Goal: Information Seeking & Learning: Learn about a topic

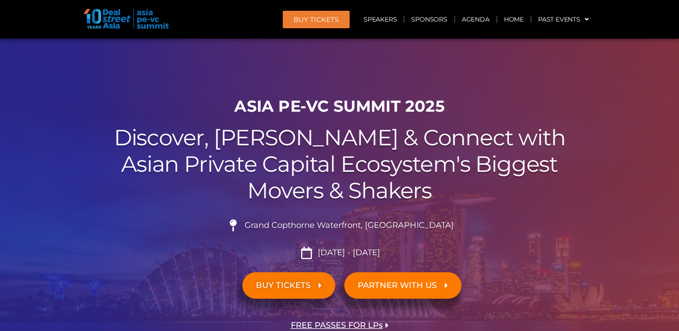
click at [217, 33] on header "BUY Tickets Speakers Sponsors Agenda Home Past Events JKT 2025 SG 2024 JKT 2024…" at bounding box center [339, 19] width 679 height 39
click at [429, 20] on link "Sponsors" at bounding box center [428, 19] width 49 height 21
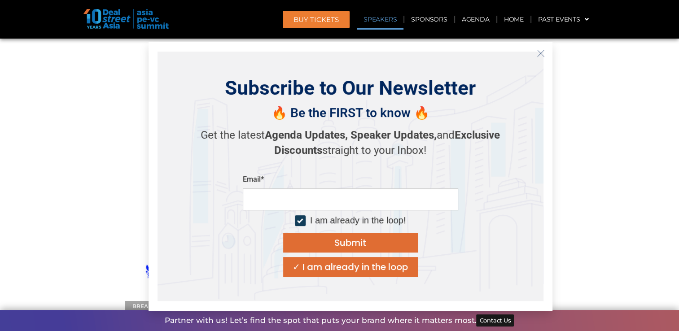
scroll to position [9745, 0]
click at [542, 56] on icon "Close" at bounding box center [541, 53] width 8 height 8
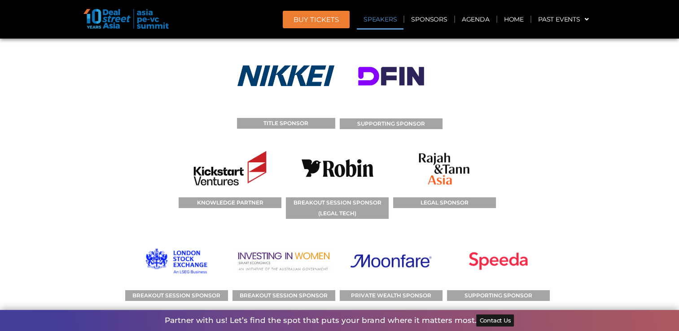
scroll to position [9835, 0]
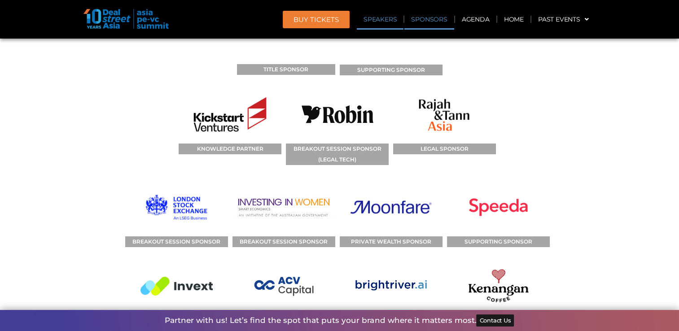
click at [439, 13] on link "Sponsors" at bounding box center [428, 19] width 49 height 21
click at [438, 18] on link "Sponsors" at bounding box center [428, 19] width 49 height 21
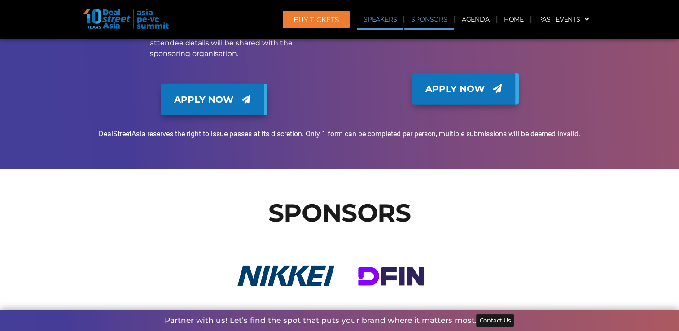
scroll to position [9565, 0]
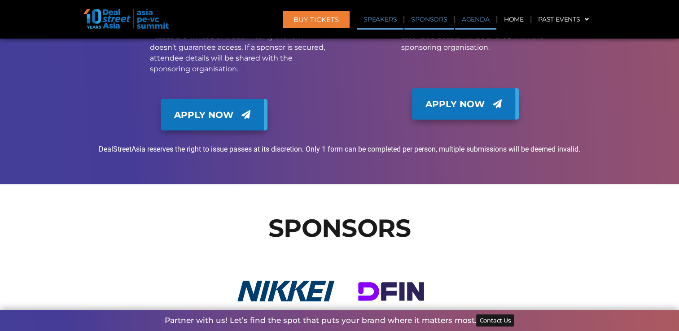
click at [483, 18] on link "Agenda" at bounding box center [475, 19] width 41 height 21
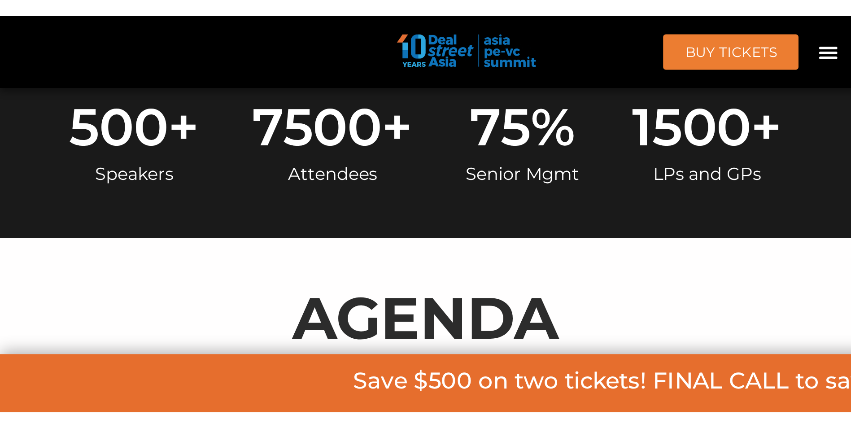
scroll to position [469, 0]
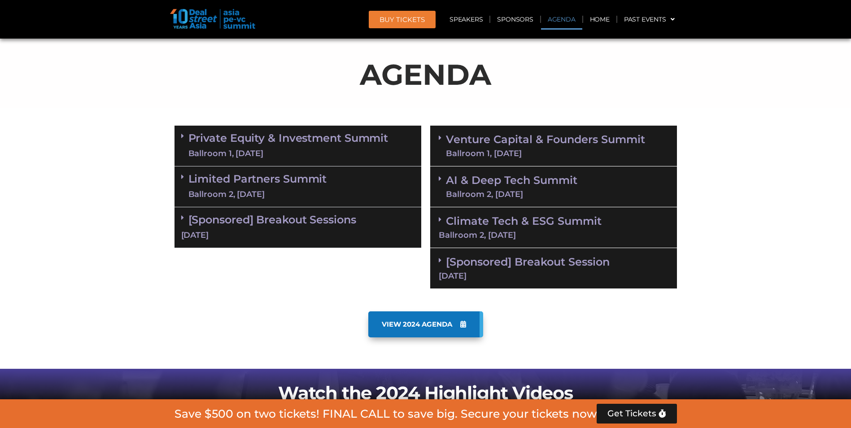
click at [182, 131] on div "Private Equity & Investment Summit Ballroom 1, 10 Sept" at bounding box center [298, 146] width 247 height 41
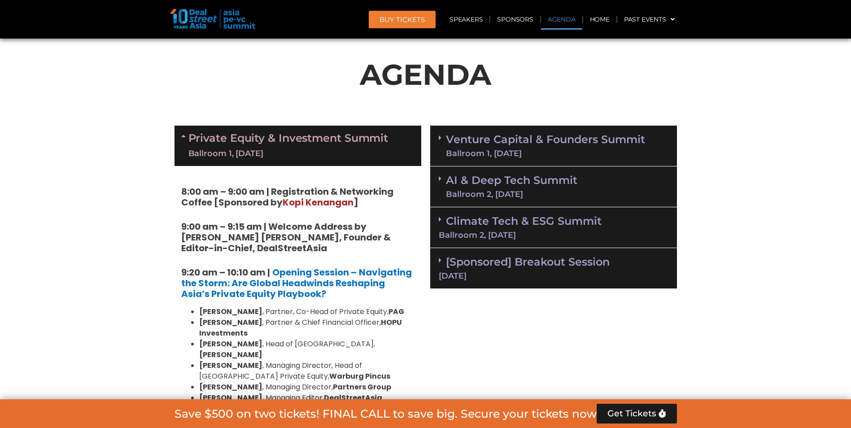
click at [182, 131] on div "Private Equity & Investment Summit Ballroom 1, 10 Sept" at bounding box center [298, 146] width 247 height 40
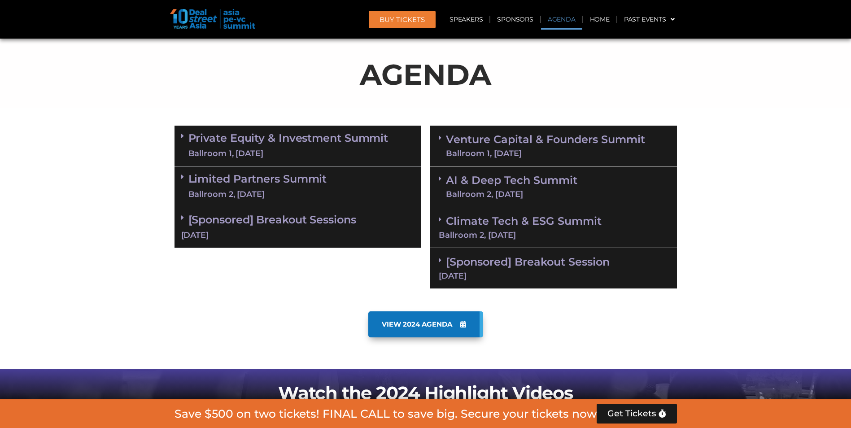
click at [188, 176] on link "Limited Partners Summit Ballroom 2, 10 Sept" at bounding box center [257, 186] width 139 height 27
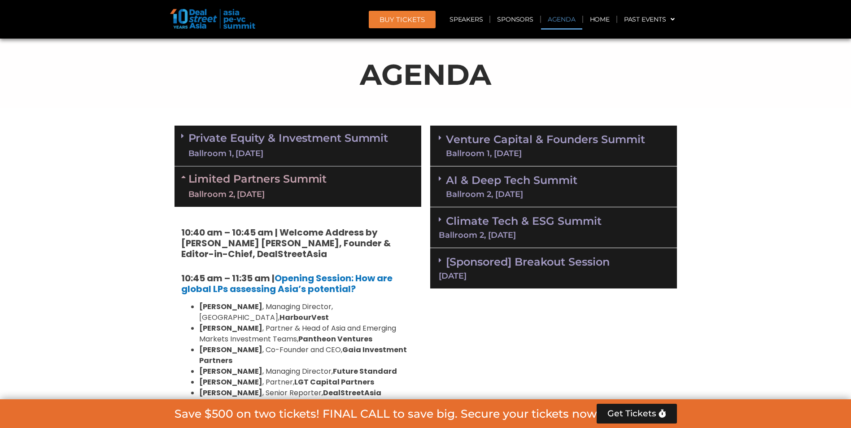
click at [182, 175] on icon at bounding box center [184, 176] width 7 height 7
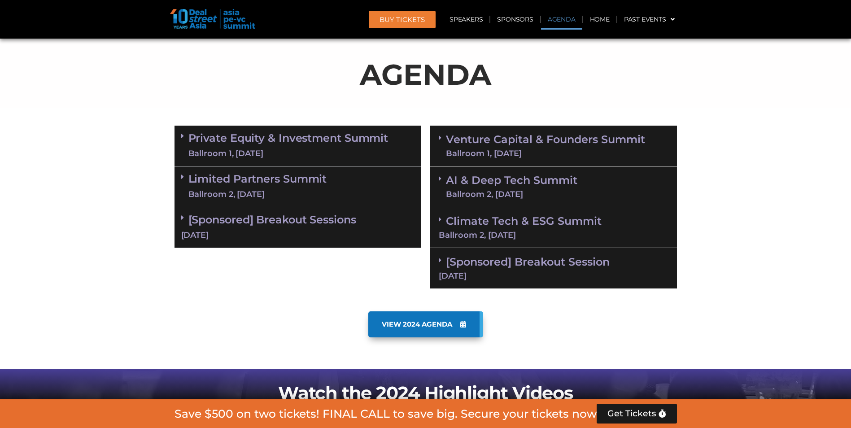
click at [184, 139] on span at bounding box center [184, 136] width 7 height 8
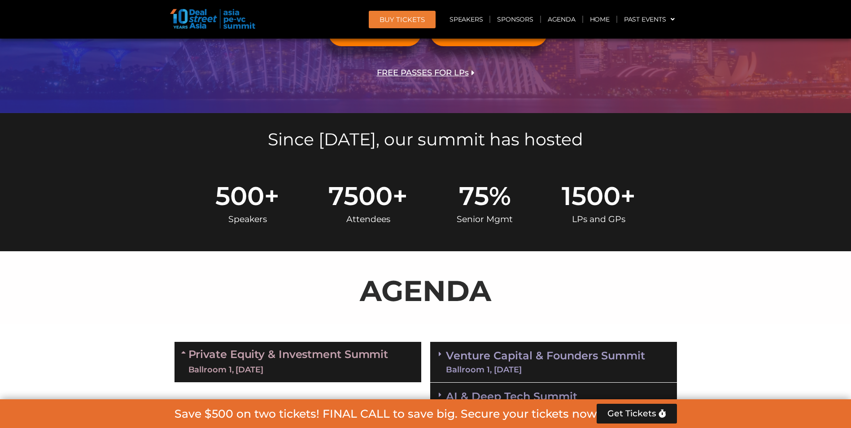
scroll to position [155, 0]
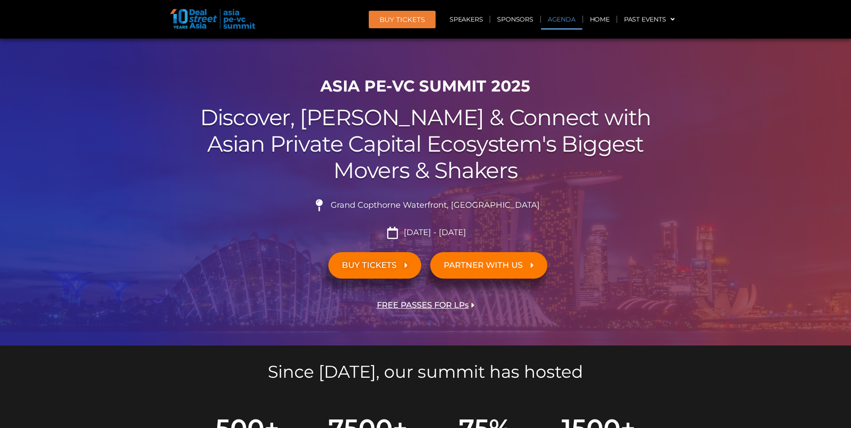
click at [562, 17] on link "Agenda" at bounding box center [561, 19] width 41 height 21
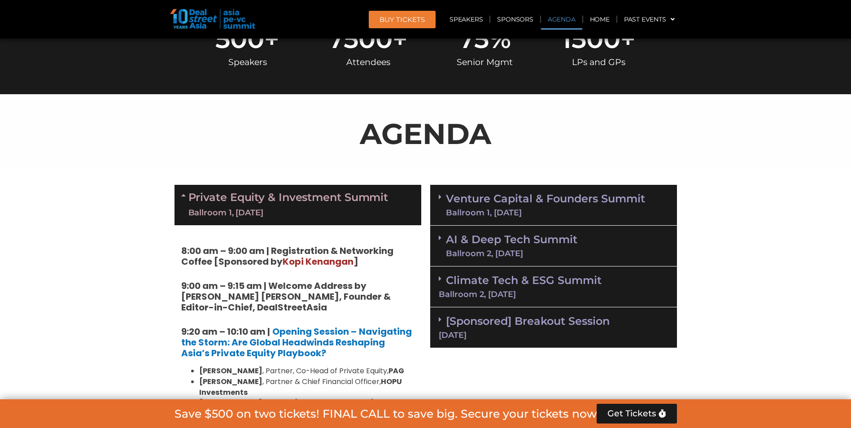
scroll to position [470, 0]
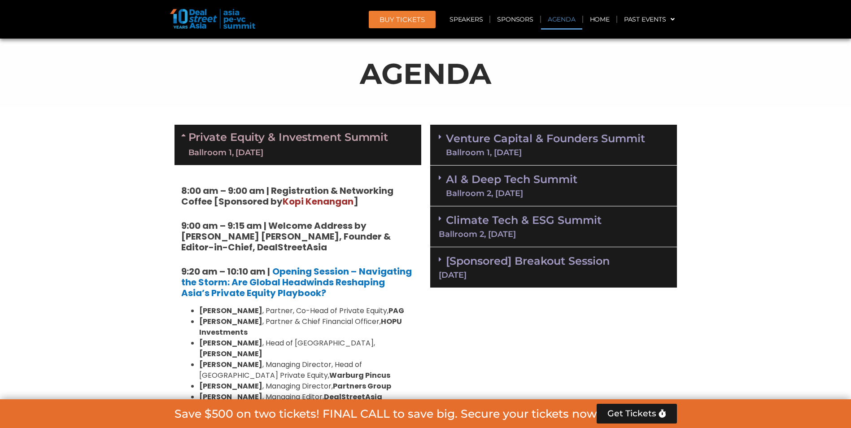
click at [504, 265] on link "[Sponsored] Breakout Session 11 Sept" at bounding box center [554, 266] width 230 height 25
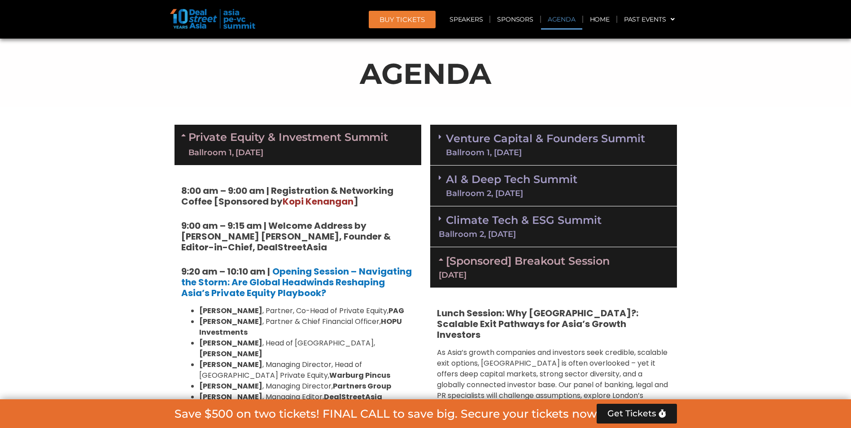
click at [473, 223] on link "Climate Tech & ESG Summit Ballroom 2, 11 Sept" at bounding box center [554, 226] width 230 height 25
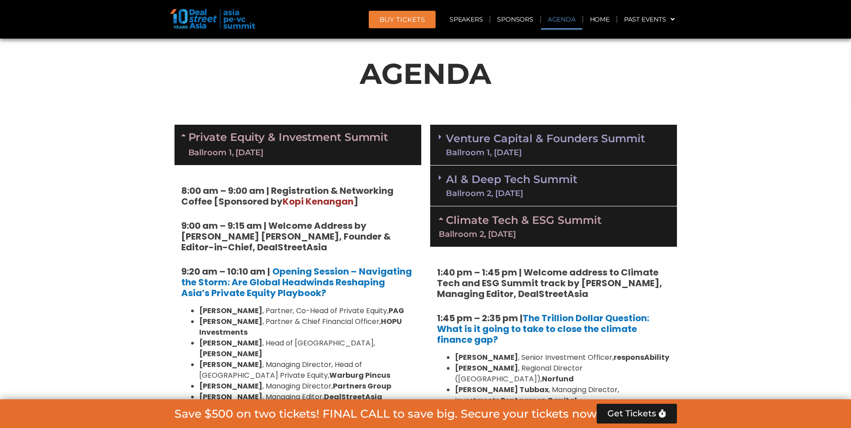
click at [482, 189] on div "Ballroom 2, 11 Sept" at bounding box center [511, 193] width 131 height 8
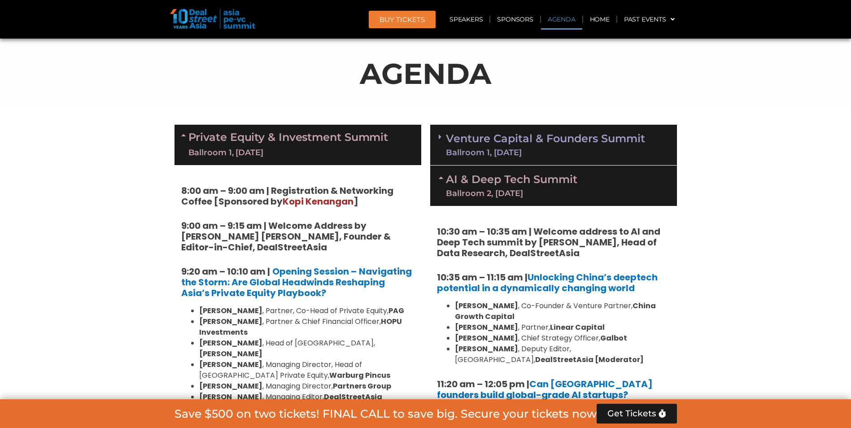
click at [468, 144] on link "Venture Capital & Founders​ Summit Ballroom 1, 11 Sept" at bounding box center [545, 144] width 199 height 23
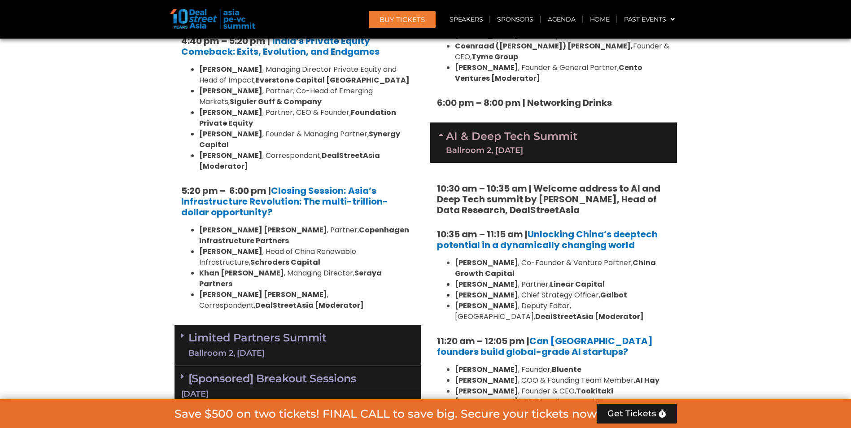
scroll to position [1771, 0]
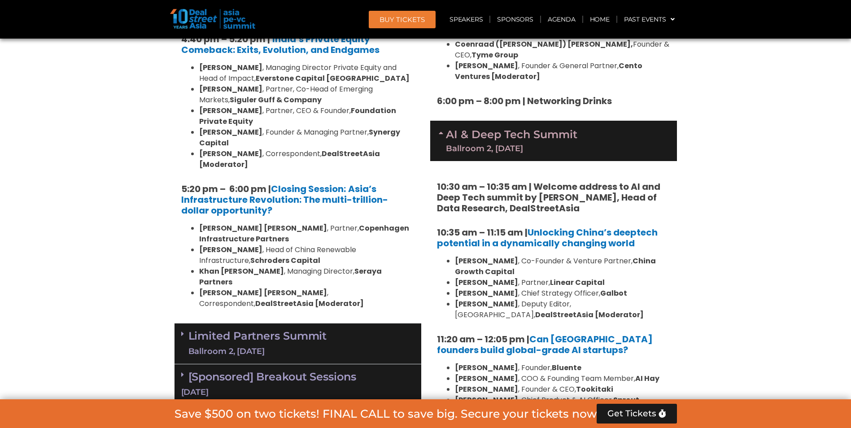
click at [179, 323] on div "Limited Partners Summit Ballroom 2, 10 Sept" at bounding box center [298, 343] width 247 height 41
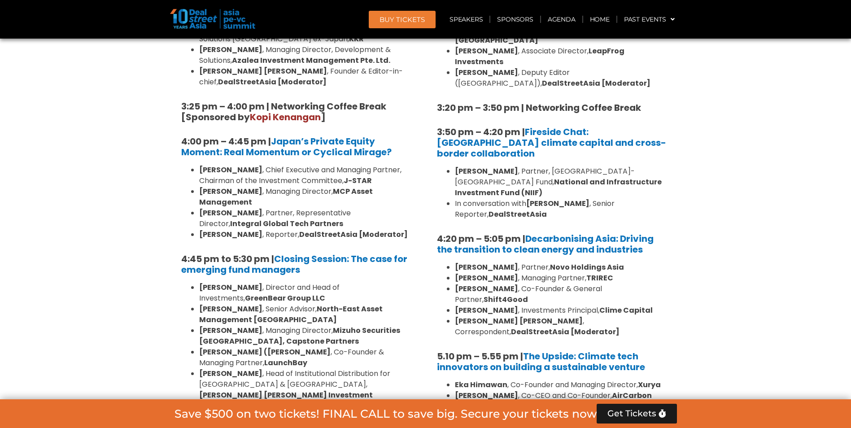
scroll to position [2713, 0]
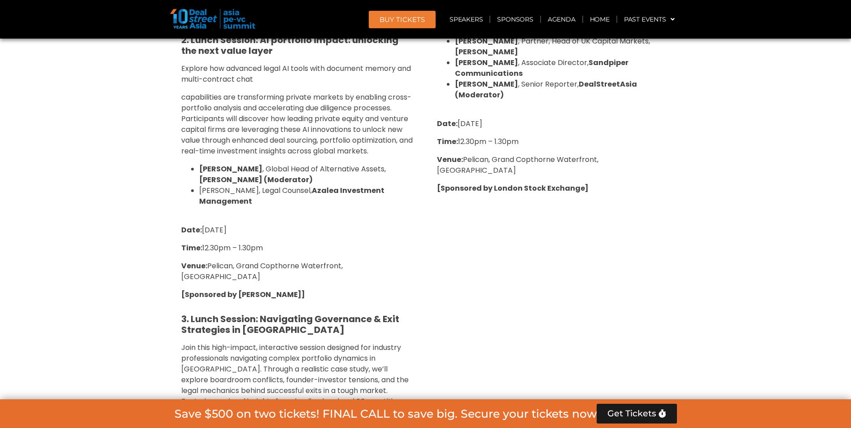
scroll to position [3520, 0]
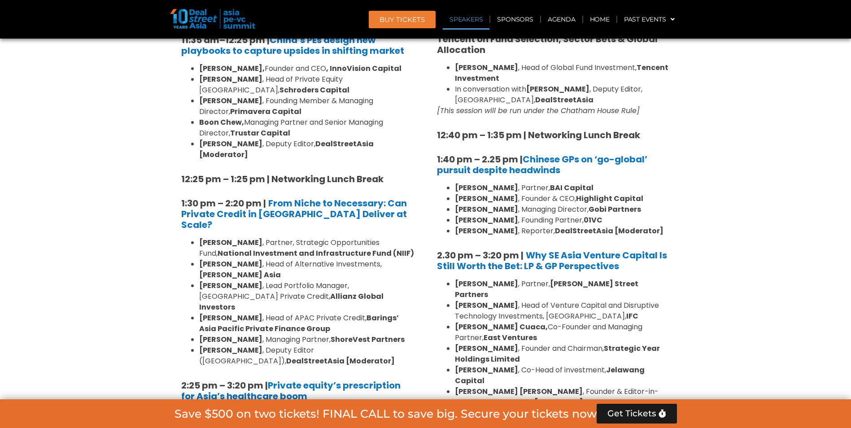
scroll to position [1073, 0]
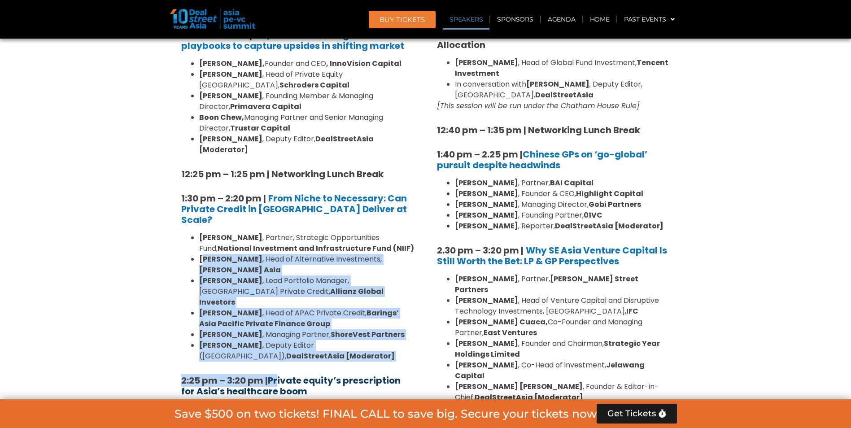
drag, startPoint x: 203, startPoint y: 181, endPoint x: 279, endPoint y: 277, distance: 122.5
click at [279, 277] on div "8:00 am – 9:00 am | Registration & Networking Coffee [Sponsored by Kopi Kenanga…" at bounding box center [298, 291] width 247 height 1459
drag, startPoint x: 279, startPoint y: 277, endPoint x: 249, endPoint y: 251, distance: 39.5
click at [249, 331] on li "Ngoc Nguyen , Deputy Editor (Vietnam), DealStreetAsia [Moderator]" at bounding box center [306, 351] width 215 height 22
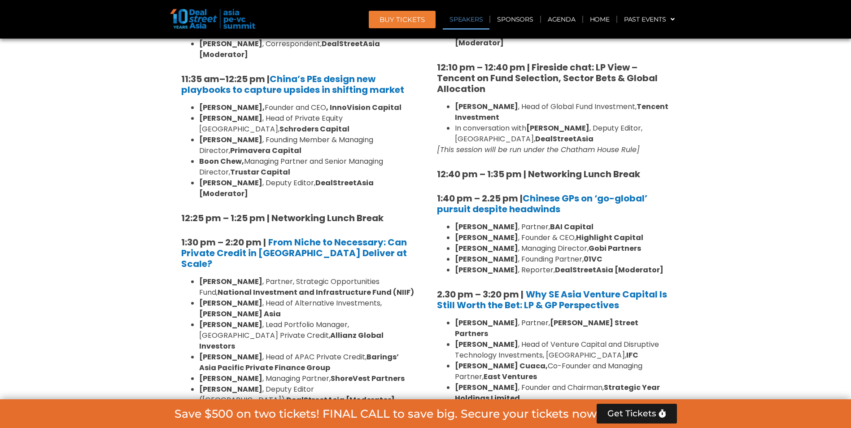
scroll to position [1118, 0]
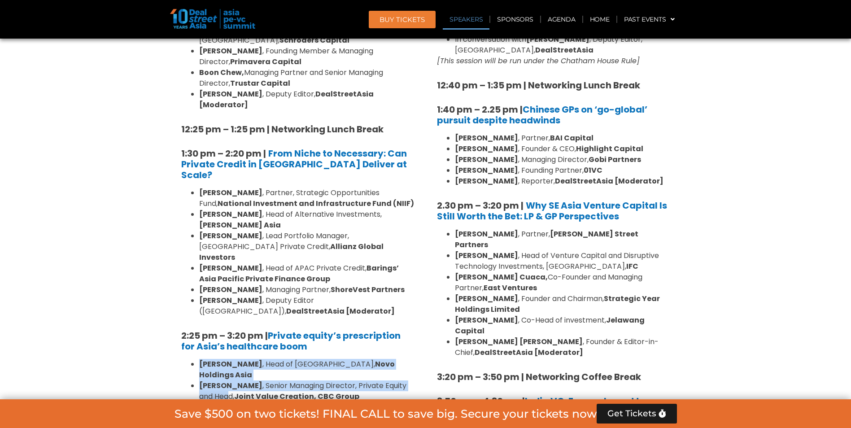
drag, startPoint x: 193, startPoint y: 267, endPoint x: 216, endPoint y: 294, distance: 35.7
click at [216, 331] on ul "Dr Amit Kakar , Head of Asia, Novo Holdings Asia Billy Cho , Senior Managing Di…" at bounding box center [297, 423] width 233 height 129
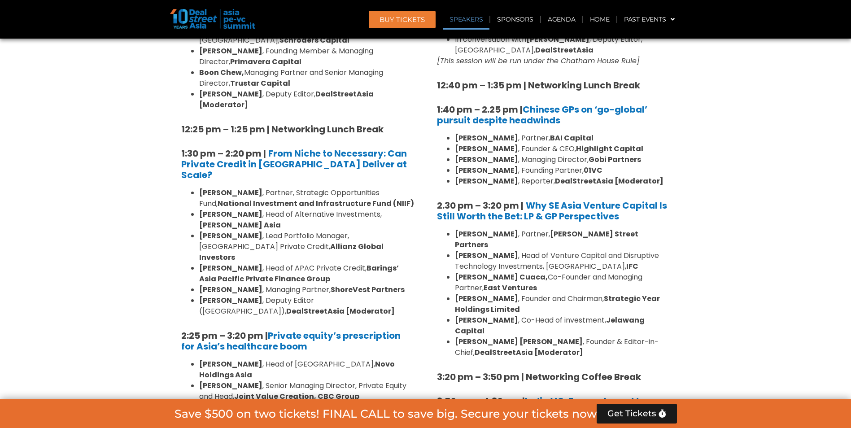
click at [217, 331] on strong "Hoda Abou-Jamra" at bounding box center [235, 407] width 73 height 10
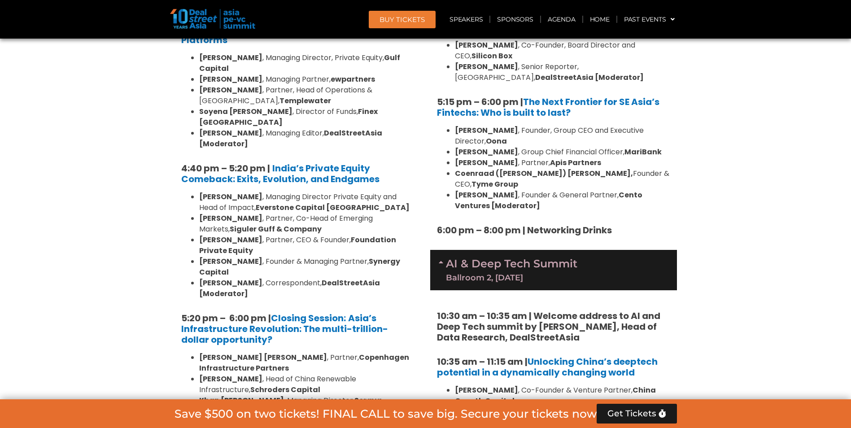
scroll to position [1701, 0]
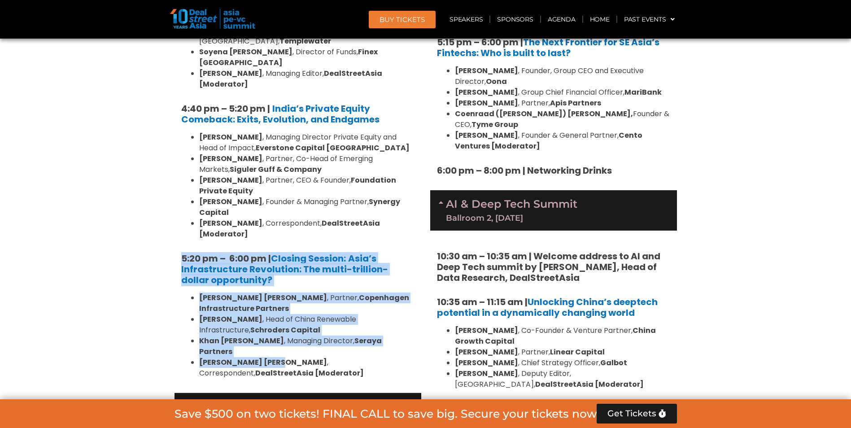
drag, startPoint x: 201, startPoint y: 133, endPoint x: 273, endPoint y: 195, distance: 95.1
drag, startPoint x: 273, startPoint y: 195, endPoint x: 172, endPoint y: 150, distance: 110.2
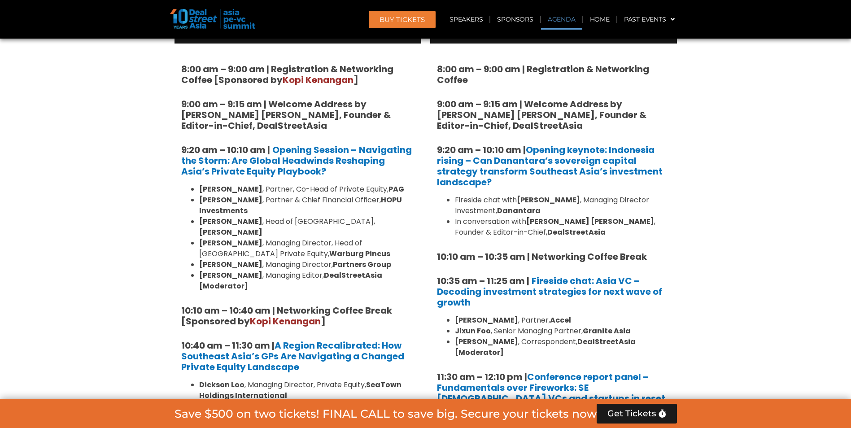
scroll to position [535, 0]
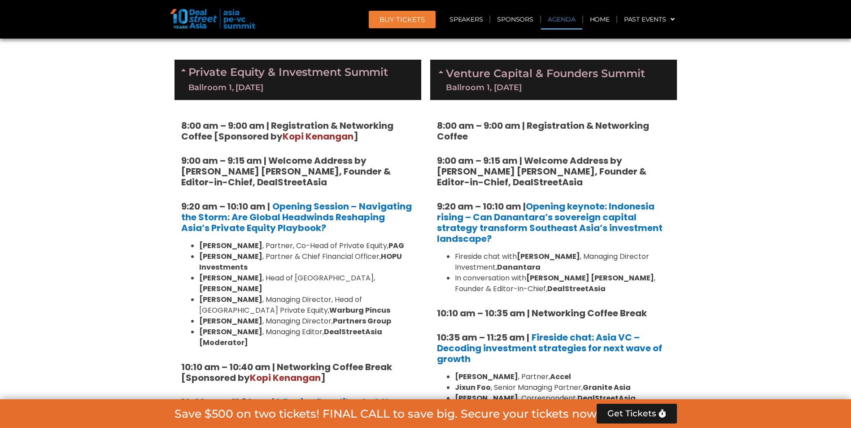
click at [185, 74] on span at bounding box center [184, 79] width 7 height 27
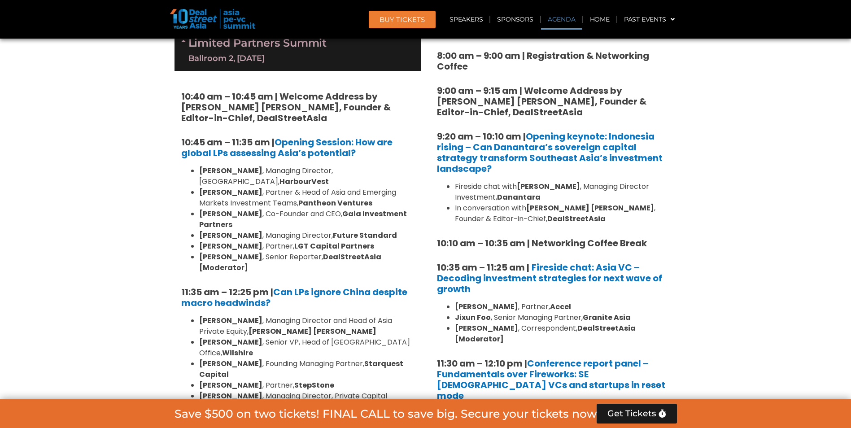
scroll to position [490, 0]
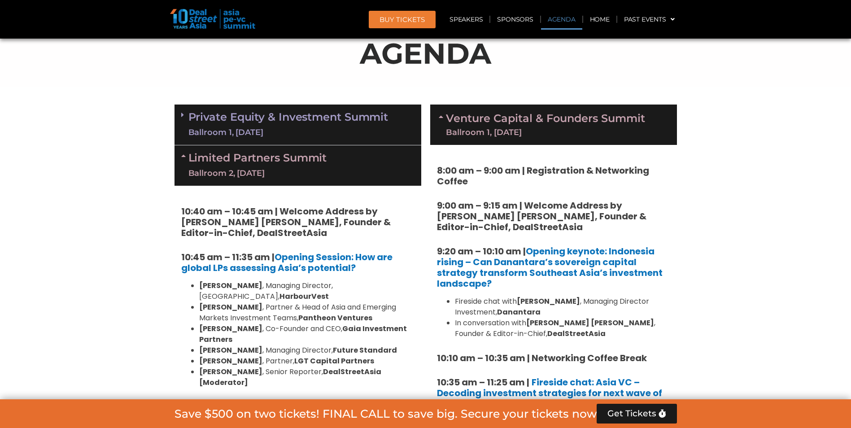
click at [180, 157] on div "Limited Partners Summit Ballroom 2, 10 Sept" at bounding box center [298, 165] width 247 height 40
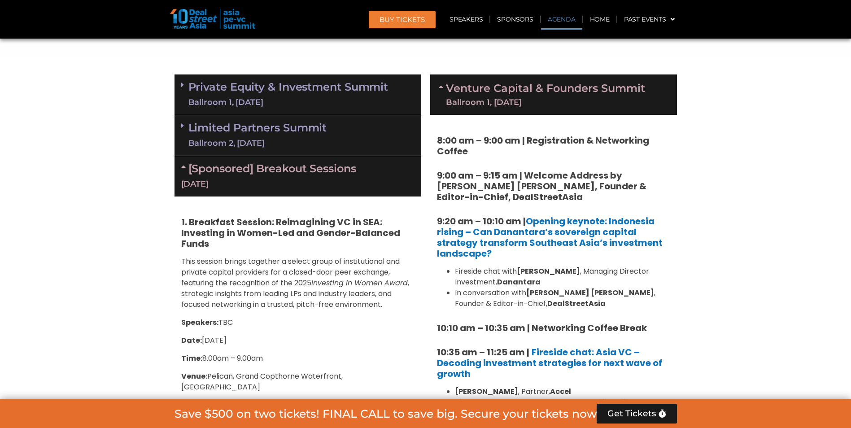
scroll to position [535, 0]
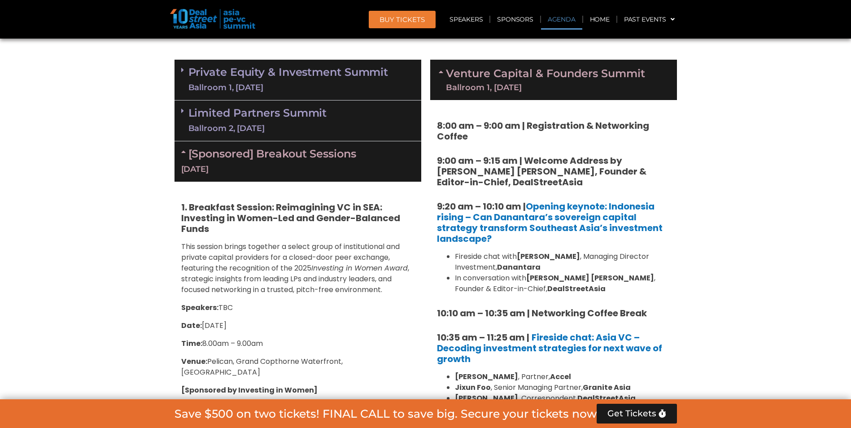
click at [180, 152] on div "[Sponsored] Breakout Sessions 10 Sept" at bounding box center [298, 161] width 247 height 40
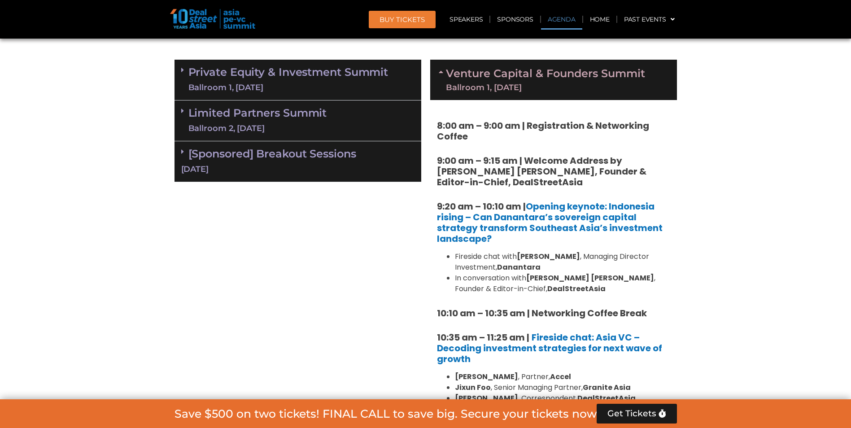
click at [440, 70] on icon at bounding box center [442, 71] width 7 height 7
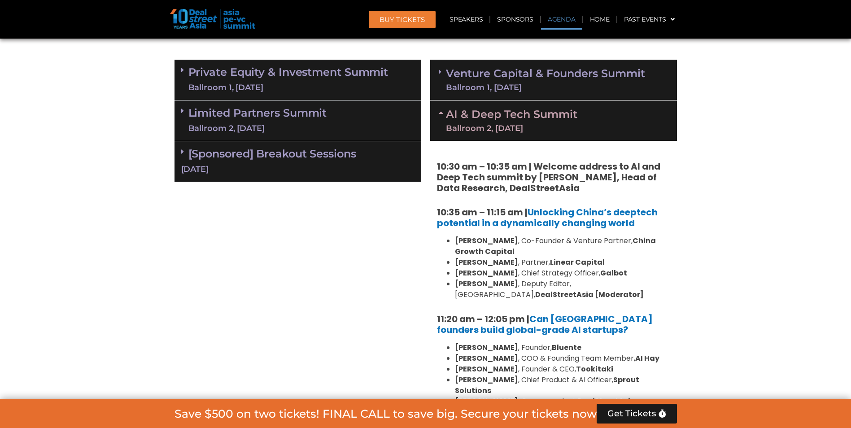
click at [439, 112] on icon at bounding box center [442, 112] width 7 height 7
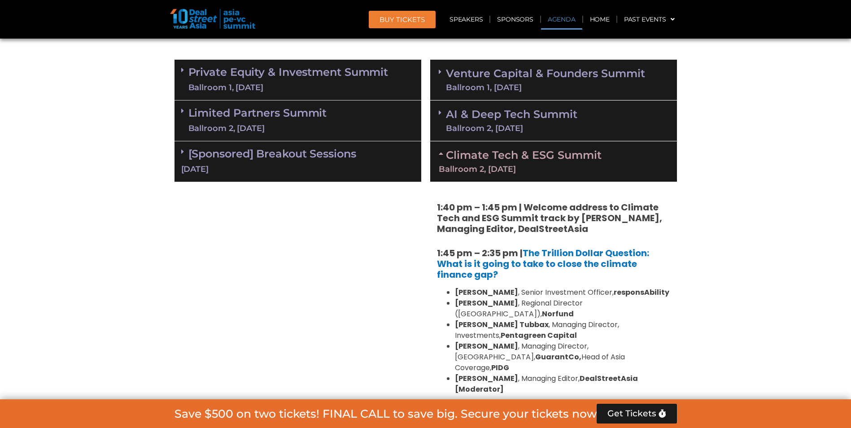
click at [439, 150] on icon at bounding box center [442, 153] width 7 height 7
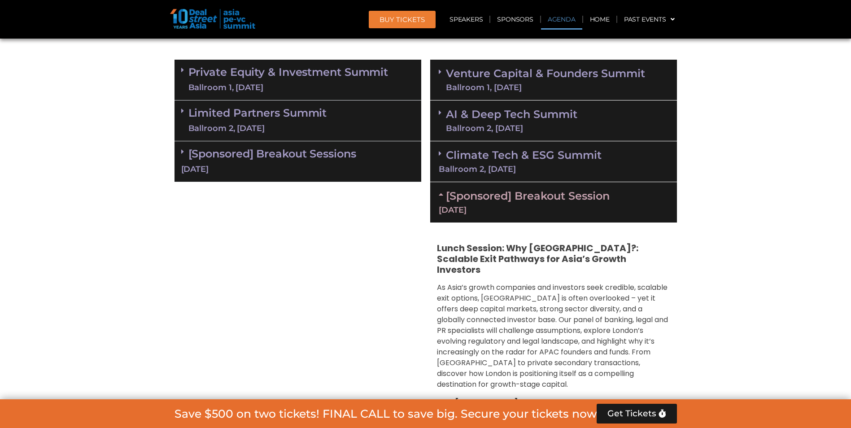
click at [440, 193] on icon at bounding box center [442, 194] width 7 height 7
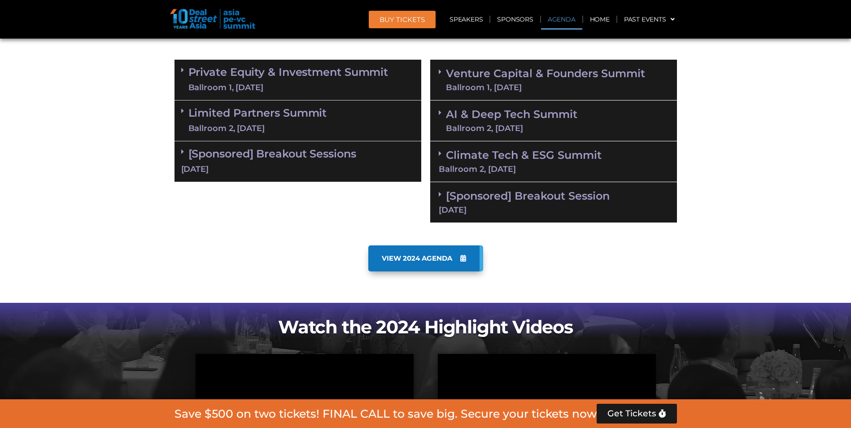
click at [440, 194] on icon at bounding box center [440, 194] width 3 height 7
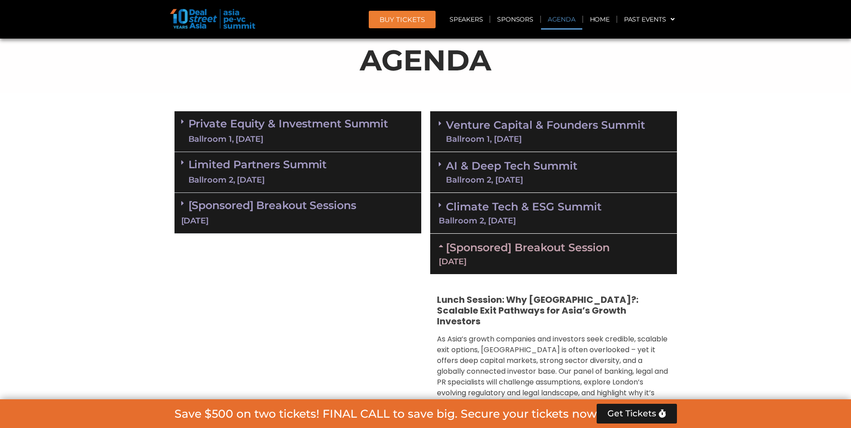
scroll to position [400, 0]
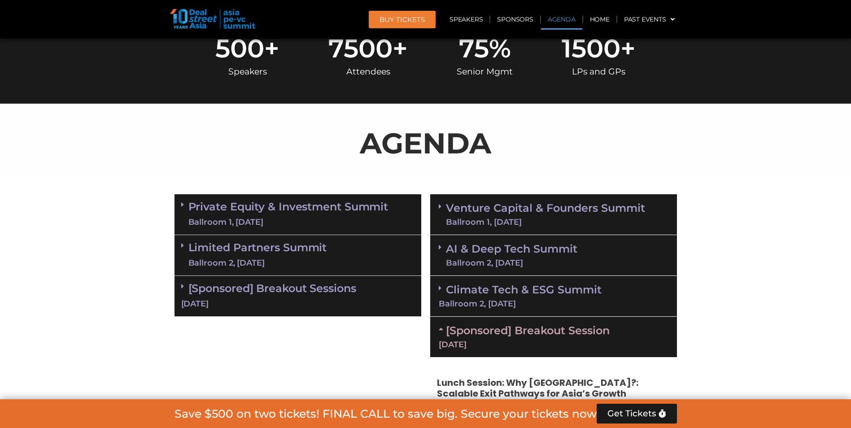
click at [437, 285] on div "Climate Tech & ESG Summit Ballroom 2, 11 Sept" at bounding box center [553, 296] width 247 height 41
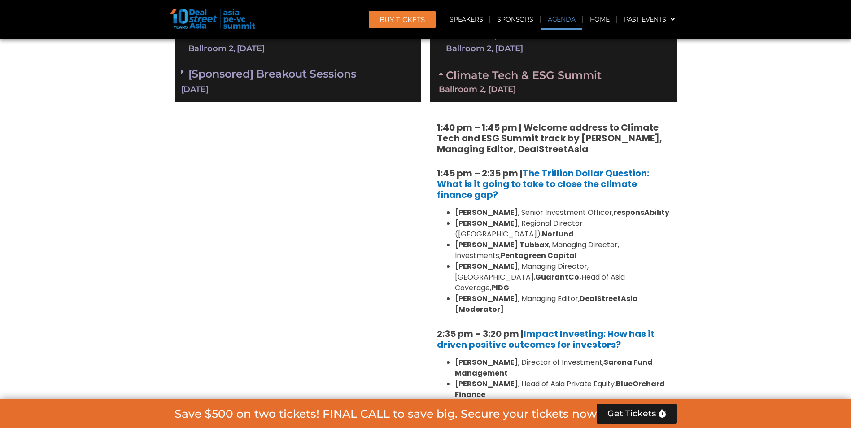
scroll to position [624, 0]
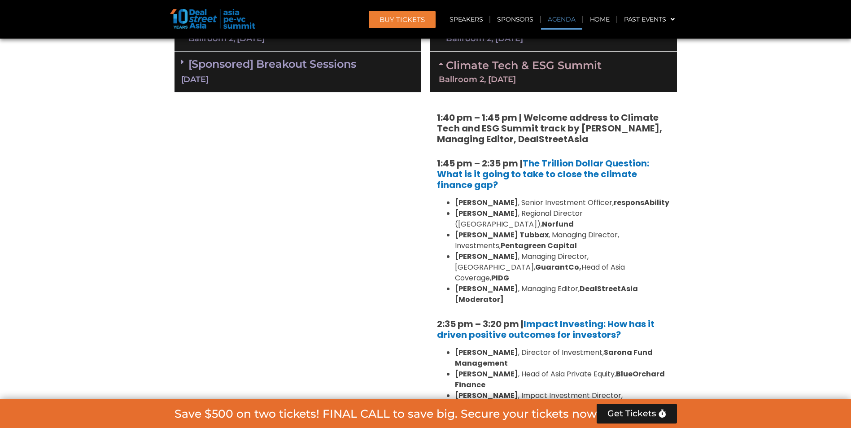
click at [437, 64] on div "Climate Tech & ESG Summit Ballroom 2, 11 Sept" at bounding box center [553, 72] width 247 height 40
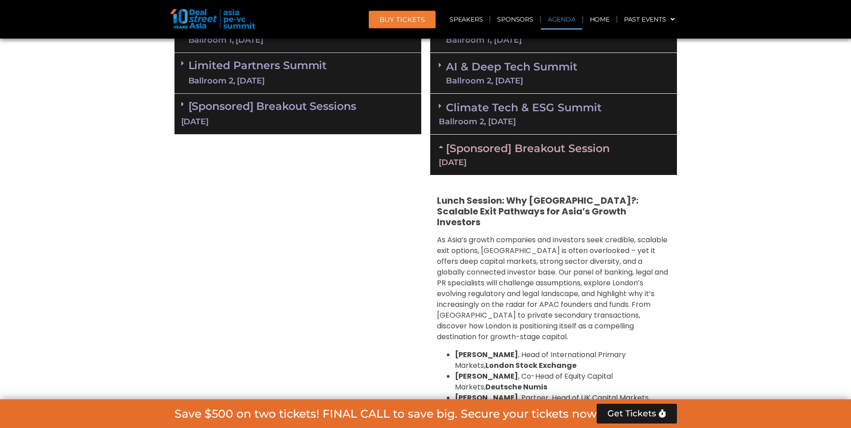
scroll to position [490, 0]
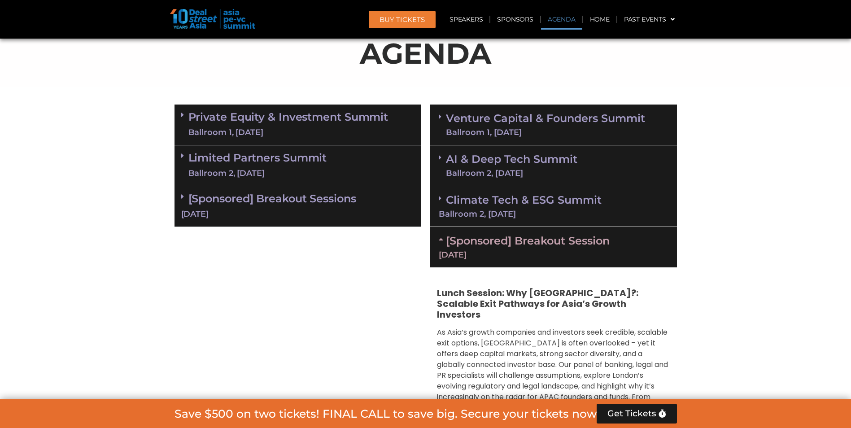
click at [441, 154] on div "AI & Deep Tech Summit Ballroom 2, 11 Sept" at bounding box center [553, 165] width 247 height 41
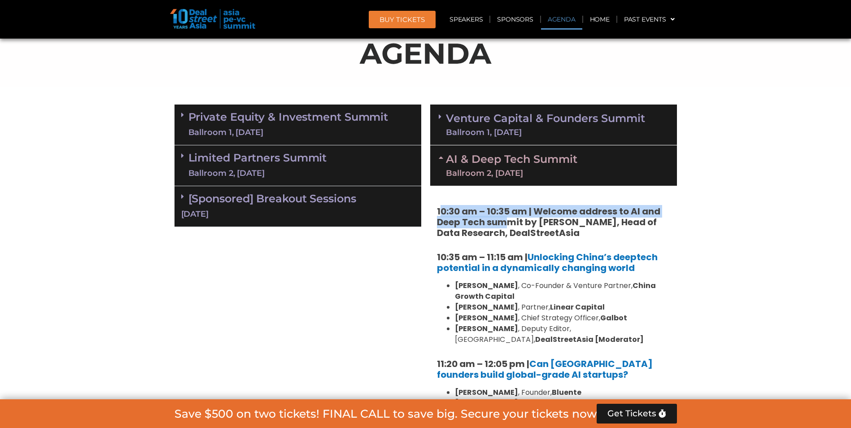
drag, startPoint x: 439, startPoint y: 208, endPoint x: 507, endPoint y: 226, distance: 70.0
click at [507, 226] on strong "10:30 am – 10:35 am | Welcome address to AI and Deep Tech summit by Andi Haswid…" at bounding box center [548, 222] width 223 height 34
click at [465, 218] on strong "10:30 am – 10:35 am | Welcome address to AI and Deep Tech summit by Andi Haswid…" at bounding box center [548, 222] width 223 height 34
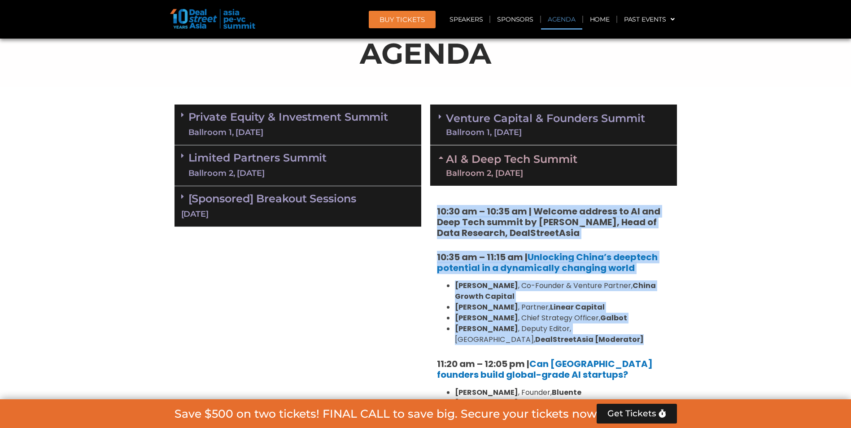
drag, startPoint x: 436, startPoint y: 212, endPoint x: 656, endPoint y: 339, distance: 254.6
click at [656, 331] on div "10:30 am – 10:35 am | Welcome address to AI and Deep Tech summit by Andi Haswid…" at bounding box center [553, 413] width 247 height 455
drag, startPoint x: 656, startPoint y: 339, endPoint x: 572, endPoint y: 344, distance: 84.9
click at [572, 331] on li "Eudora Wang , Deputy Editor, Greater China, DealStreetAsia [Moderator]" at bounding box center [562, 334] width 215 height 22
click at [561, 331] on li "Eudora Wang , Deputy Editor, Greater China, DealStreetAsia [Moderator]" at bounding box center [562, 334] width 215 height 22
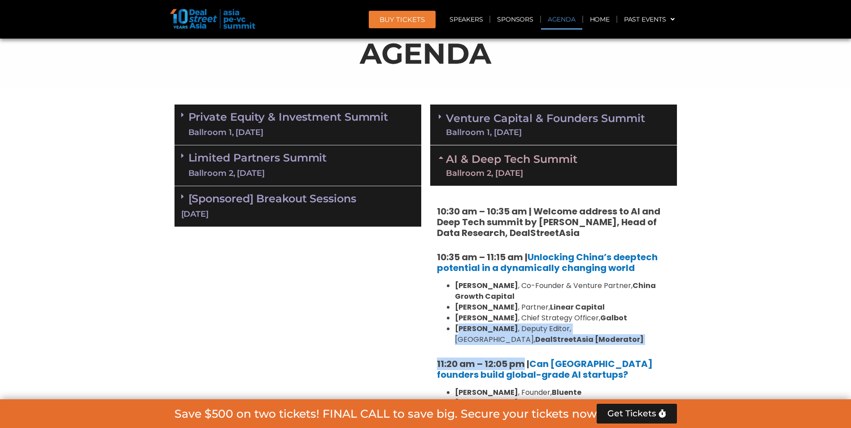
drag, startPoint x: 524, startPoint y: 346, endPoint x: 457, endPoint y: 326, distance: 70.6
click at [457, 326] on div "10:30 am – 10:35 am | Welcome address to AI and Deep Tech summit by Andi Haswid…" at bounding box center [553, 413] width 247 height 455
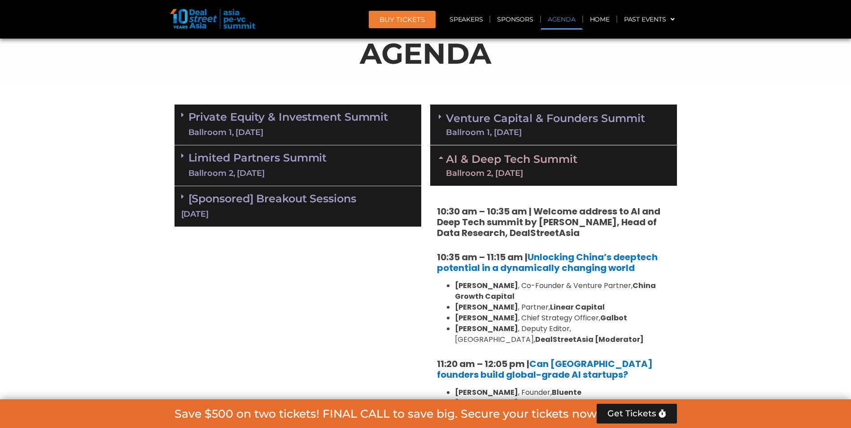
drag, startPoint x: 457, startPoint y: 326, endPoint x: 442, endPoint y: 332, distance: 16.1
click at [442, 331] on ul "Wayne Shiong , Co-Founder & Venture Partner, China Growth Capital Neil Zeng , P…" at bounding box center [553, 312] width 233 height 65
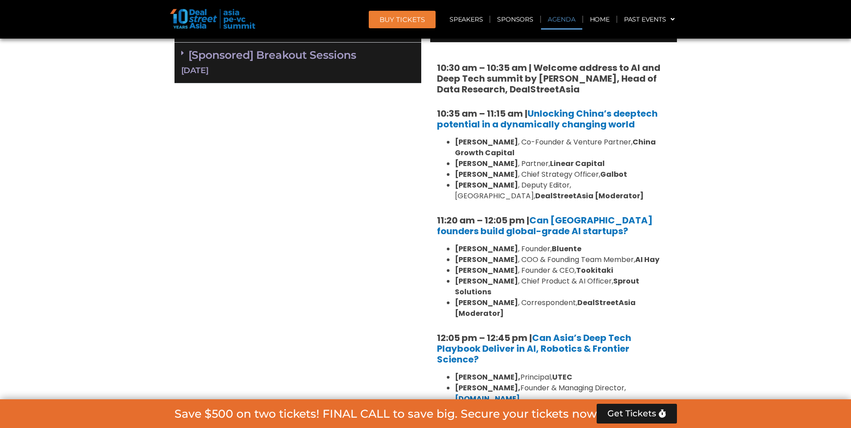
scroll to position [714, 0]
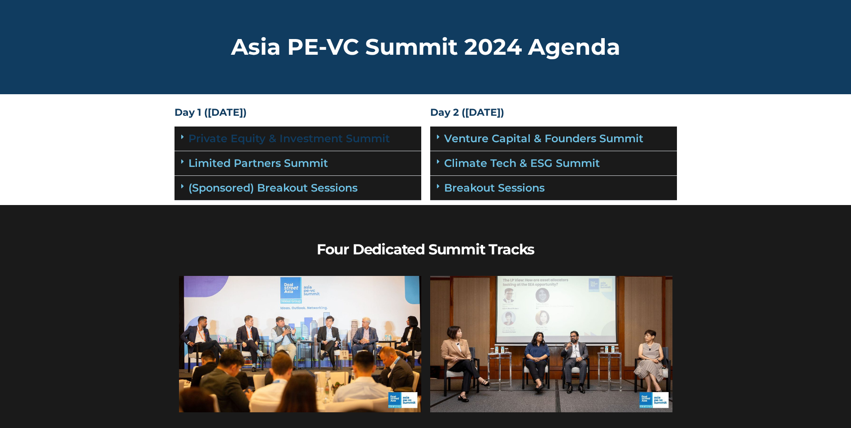
click at [245, 141] on link "Private Equity & Investment Summit" at bounding box center [288, 138] width 201 height 13
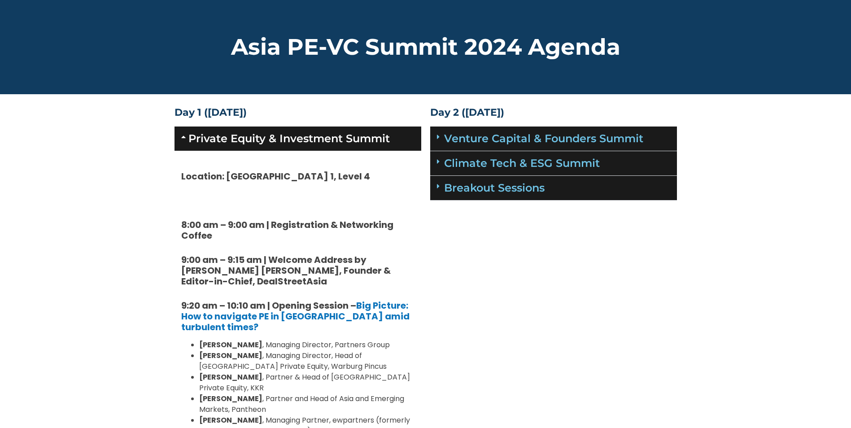
click at [184, 140] on div "Private Equity & Investment Summit" at bounding box center [298, 139] width 247 height 24
